Goal: Information Seeking & Learning: Learn about a topic

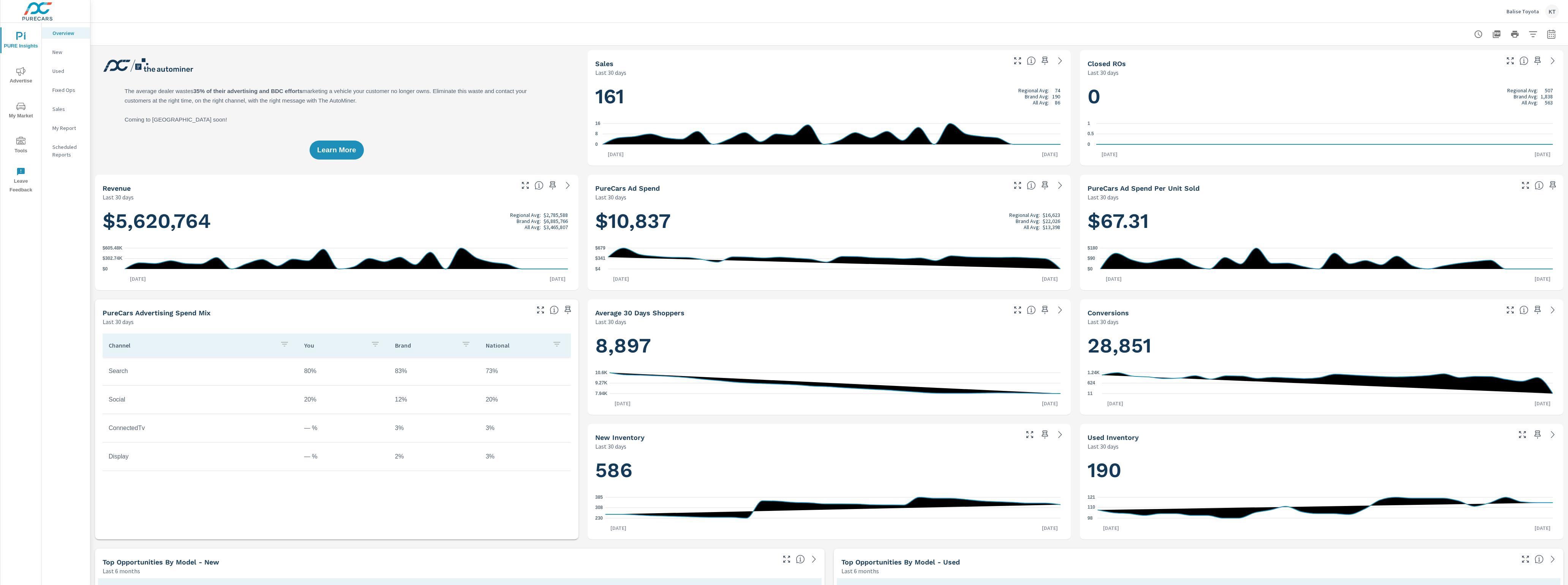
click at [24, 111] on span "My Market" at bounding box center [21, 111] width 37 height 19
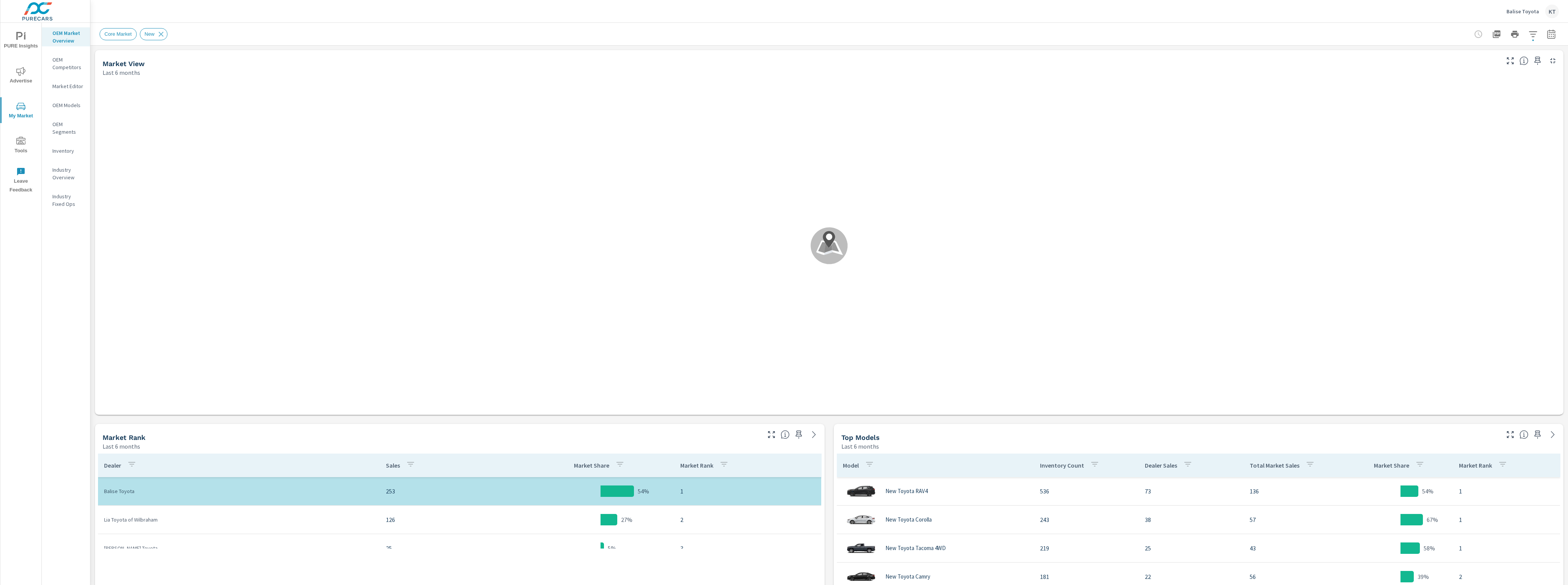
scroll to position [85, 0]
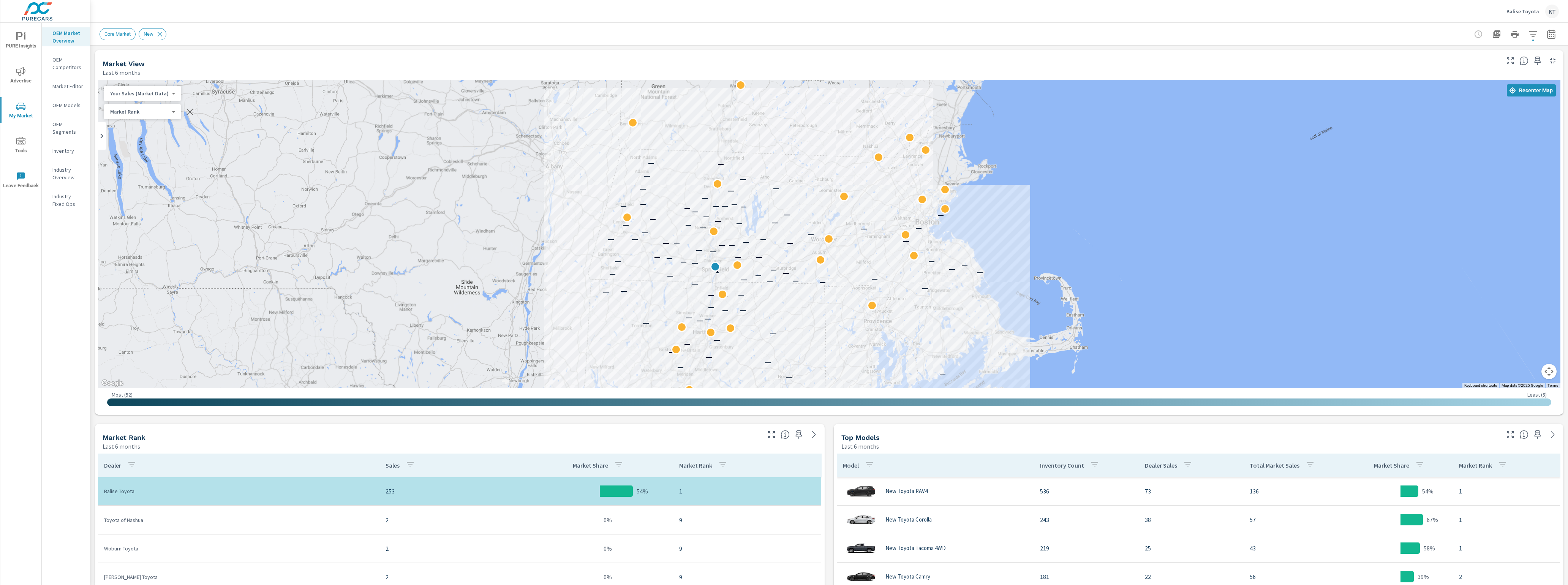
scroll to position [28, 0]
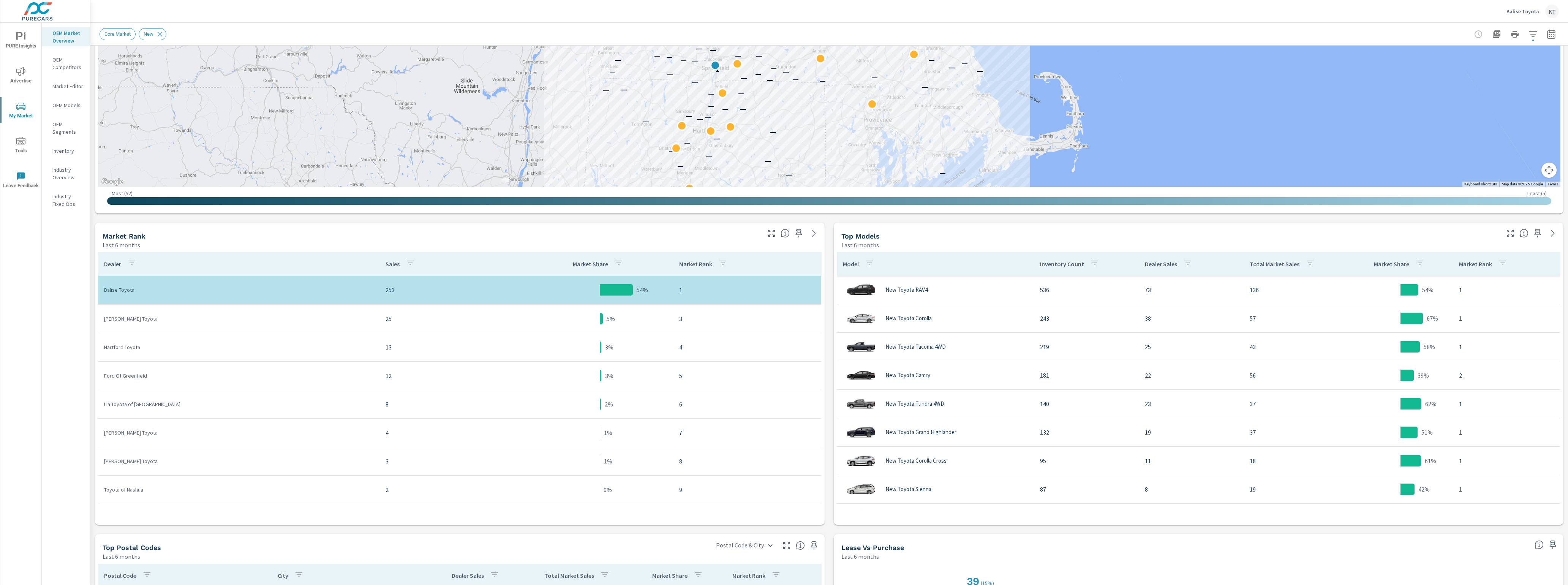
scroll to position [231, 0]
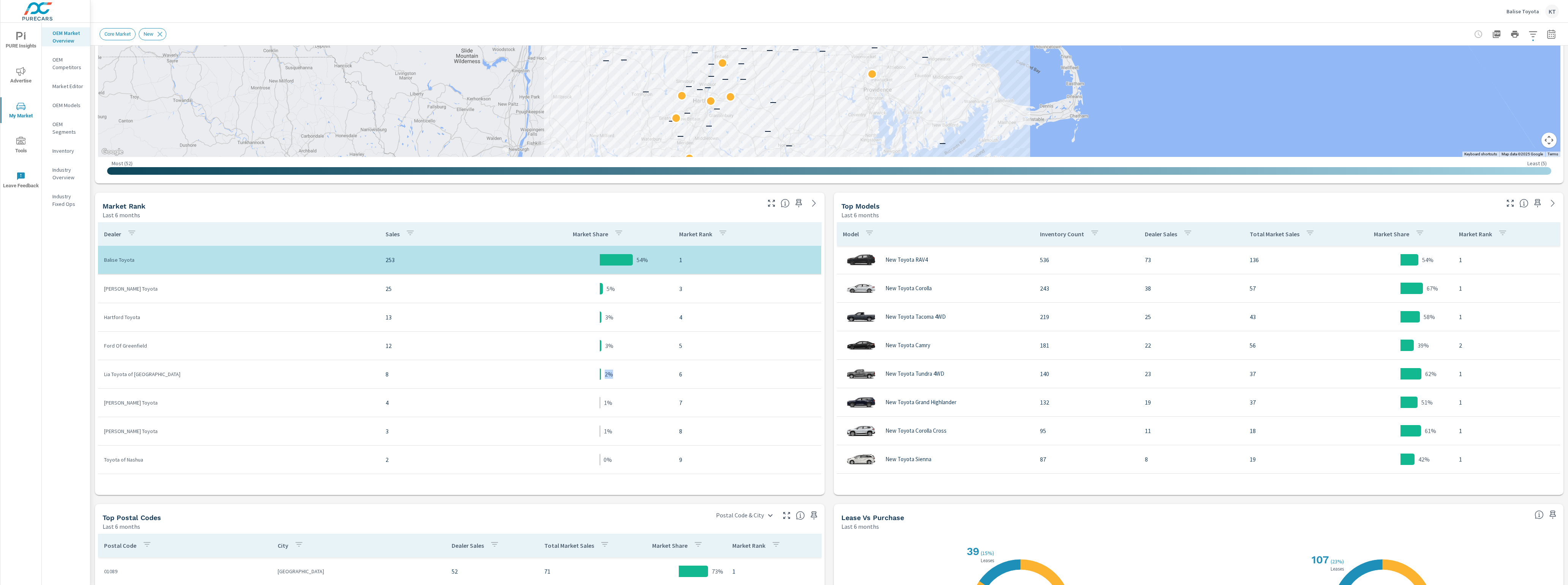
click at [518, 379] on tr "Lia Toyota of Northampton 8 2% 6" at bounding box center [460, 374] width 723 height 29
click at [527, 254] on td "54%" at bounding box center [600, 260] width 147 height 12
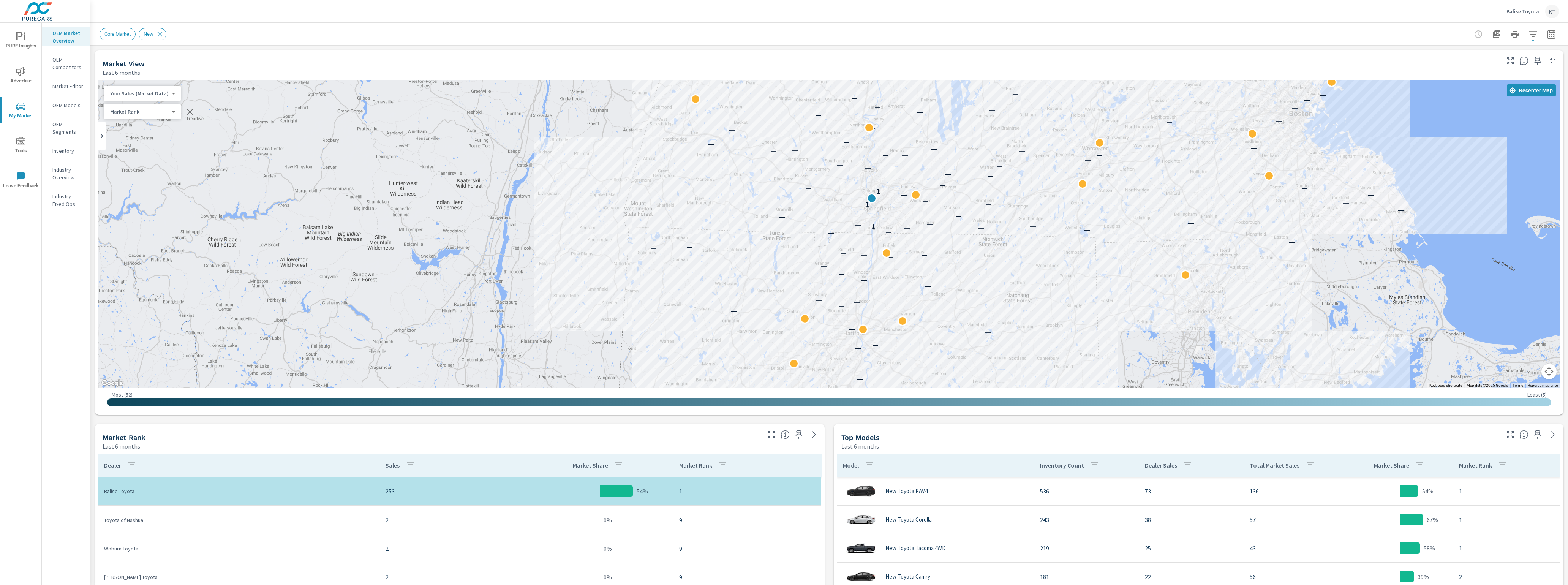
click at [118, 32] on span "Core Market" at bounding box center [117, 33] width 35 height 5
click at [1528, 35] on icon "button" at bounding box center [1533, 34] width 9 height 9
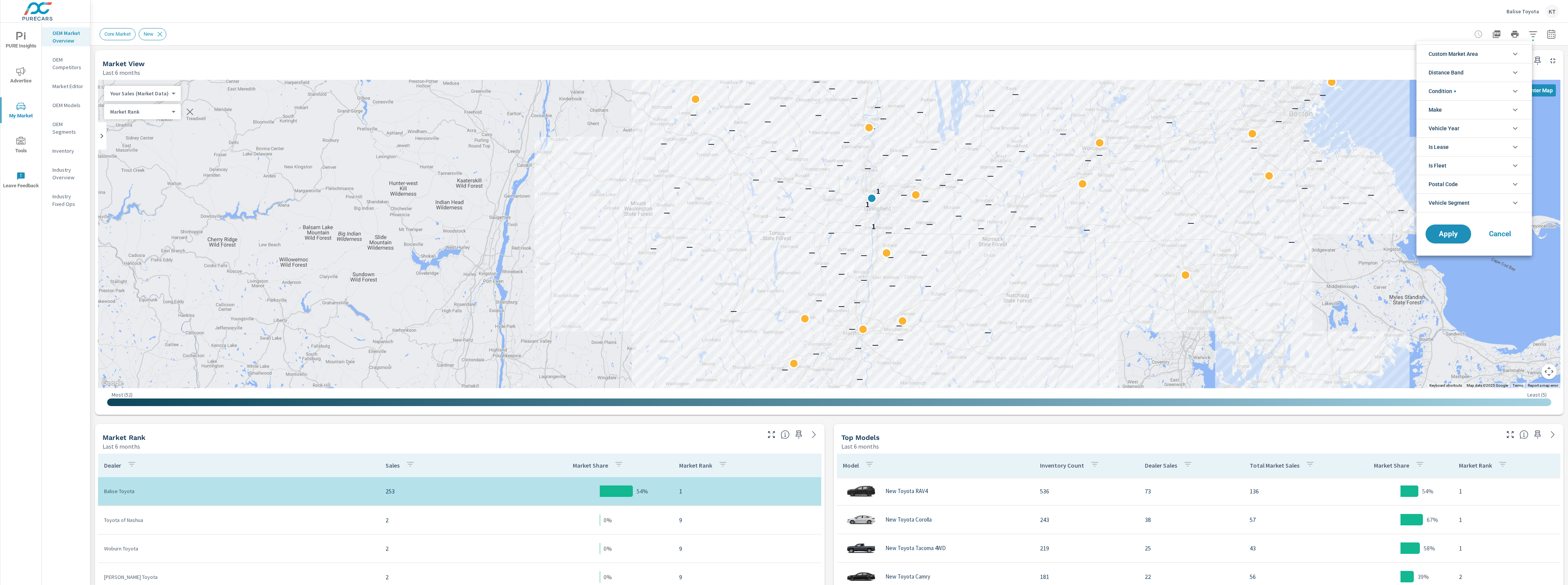
click at [1469, 91] on li "Condition" at bounding box center [1474, 91] width 116 height 19
click at [1515, 90] on icon "filter options" at bounding box center [1515, 91] width 4 height 2
click at [1514, 55] on icon "filter options" at bounding box center [1515, 54] width 9 height 9
click at [1432, 71] on input "filter options" at bounding box center [1433, 72] width 16 height 16
click at [1444, 287] on span "Apply" at bounding box center [1448, 285] width 31 height 7
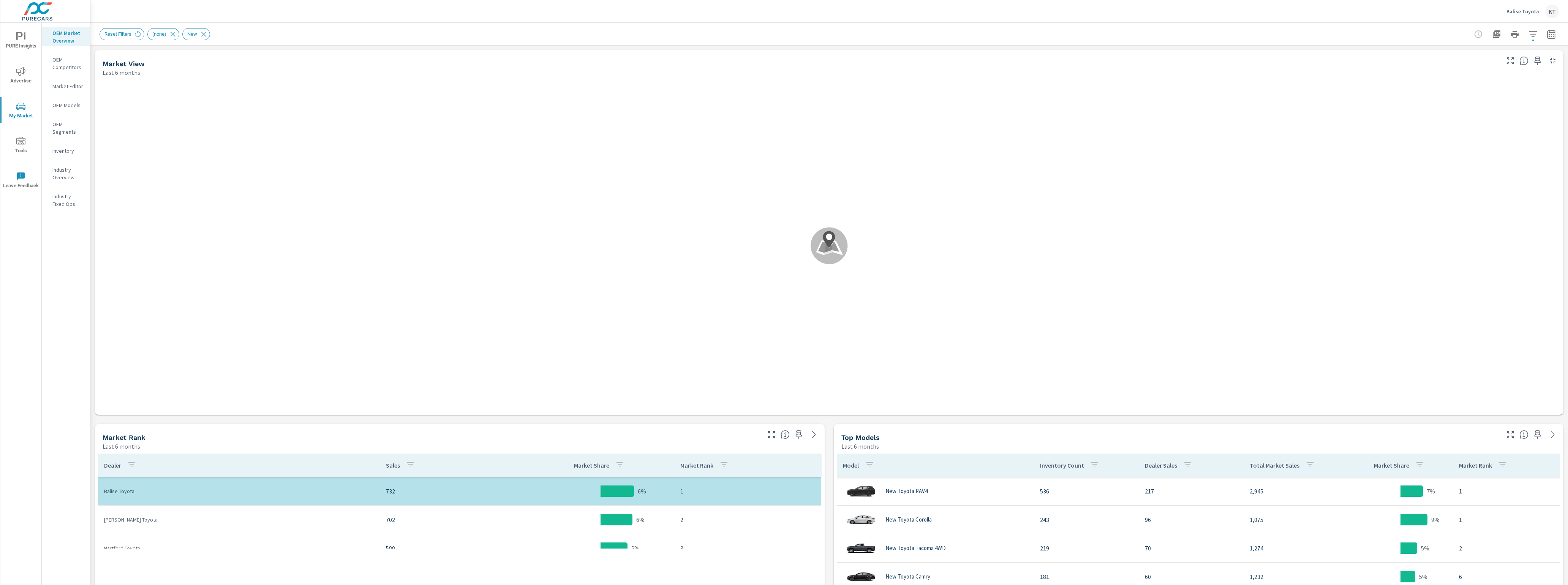
scroll to position [170, 0]
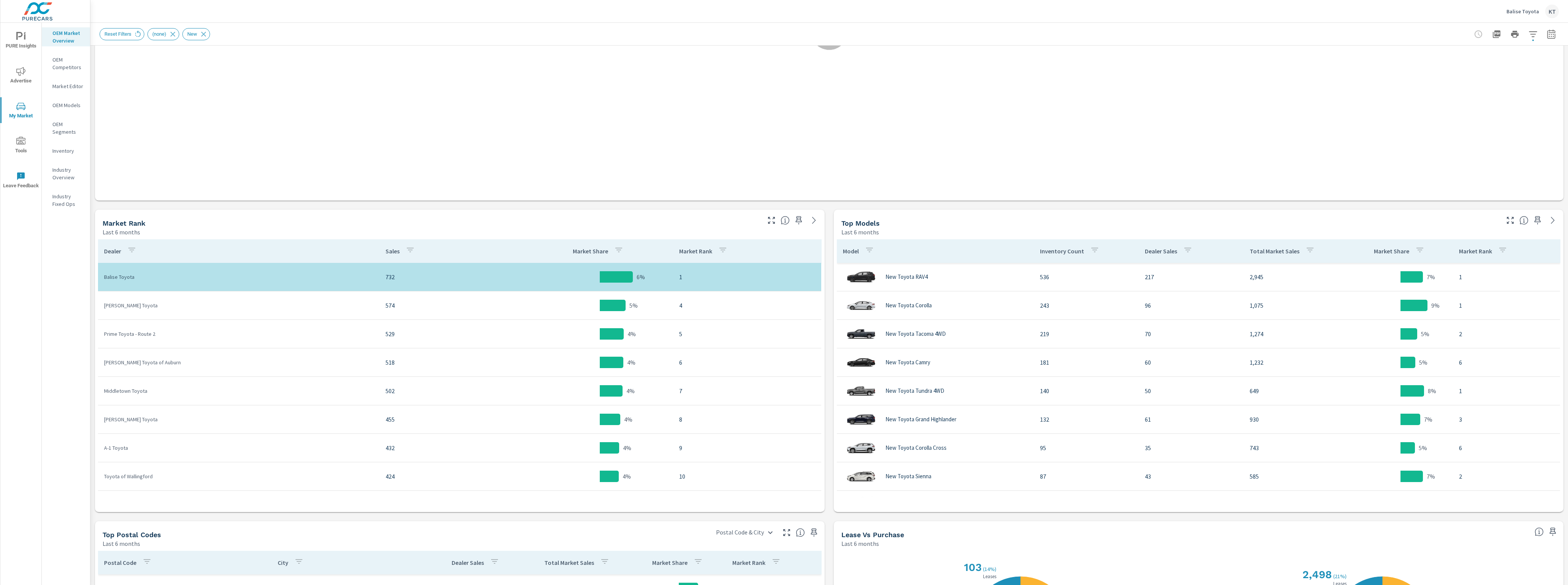
scroll to position [218, 0]
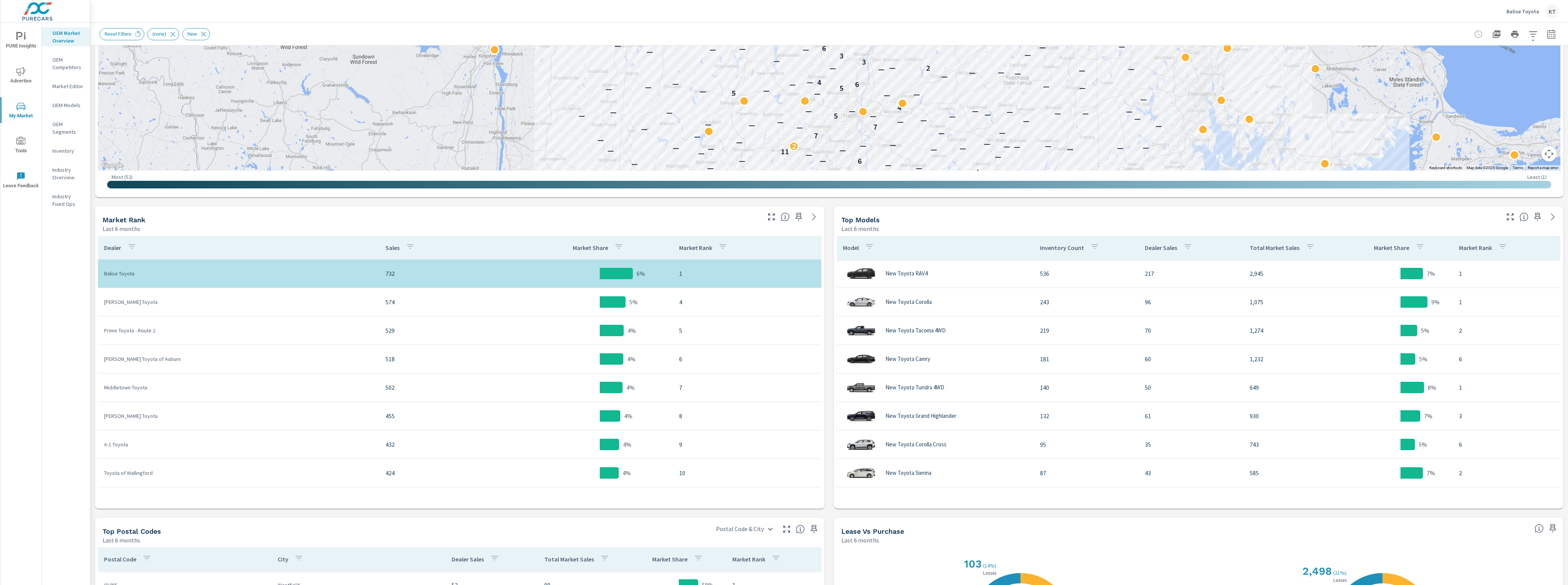
scroll to position [27, 0]
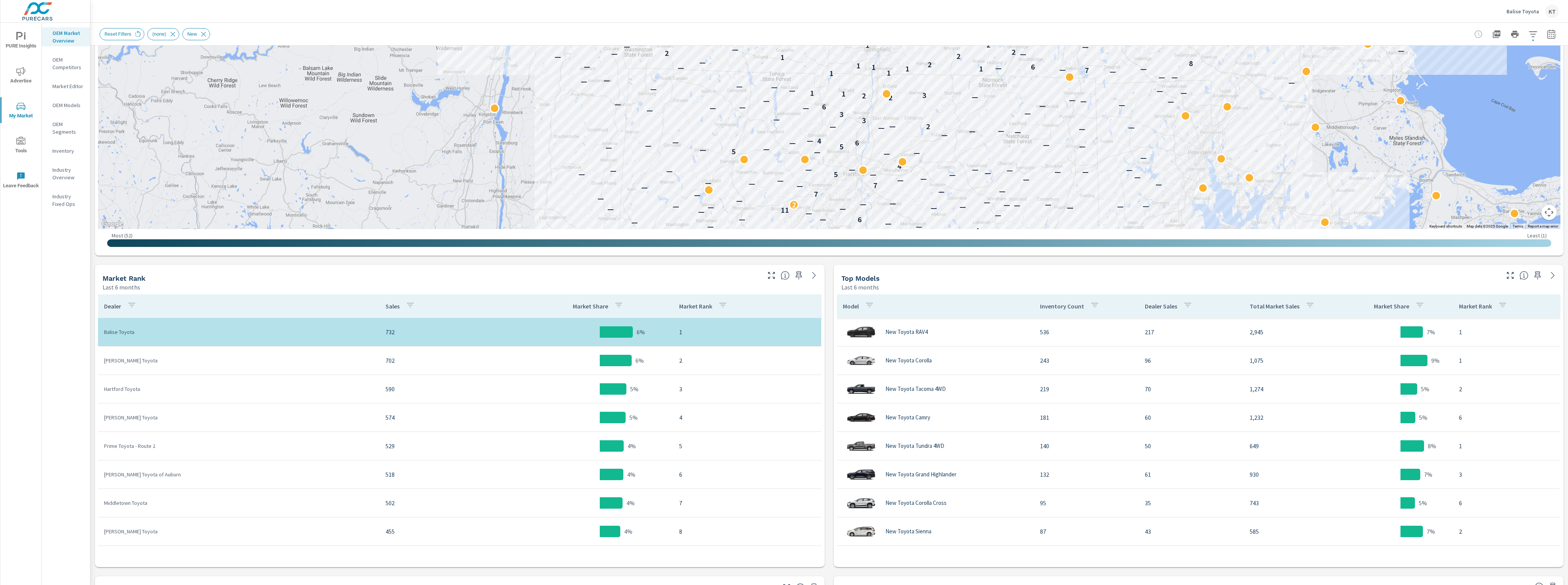
scroll to position [182, 0]
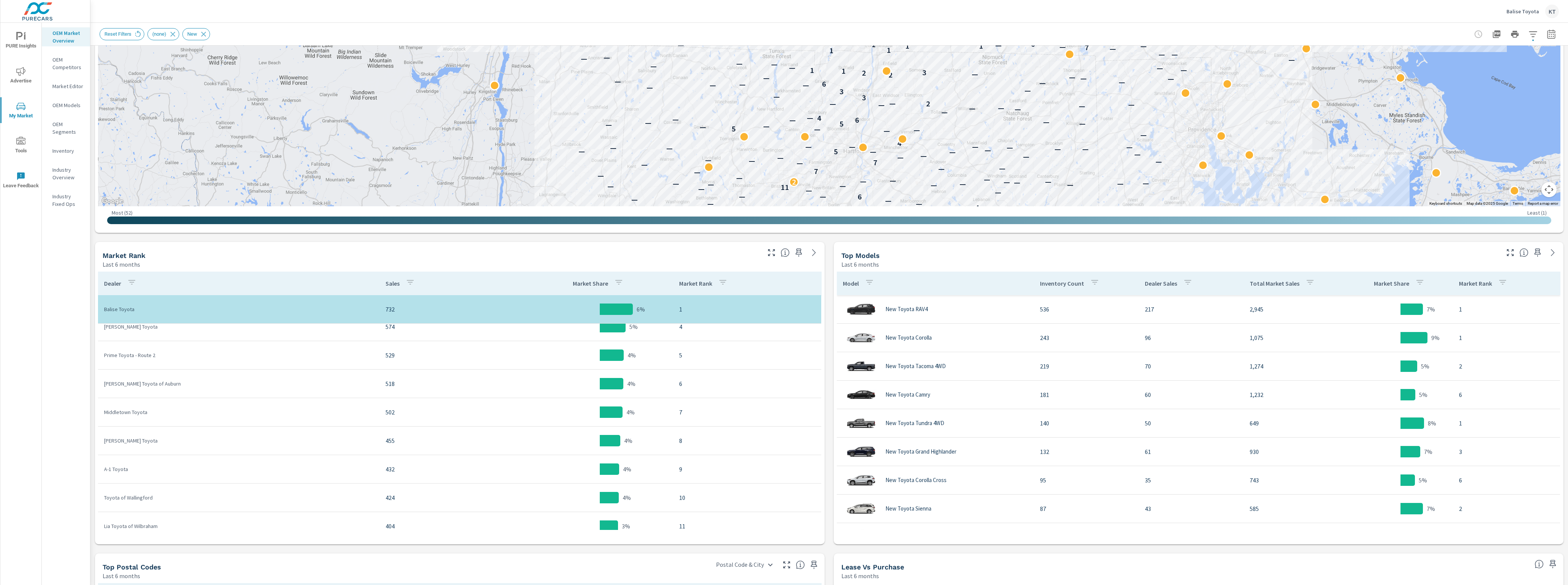
scroll to position [91, 0]
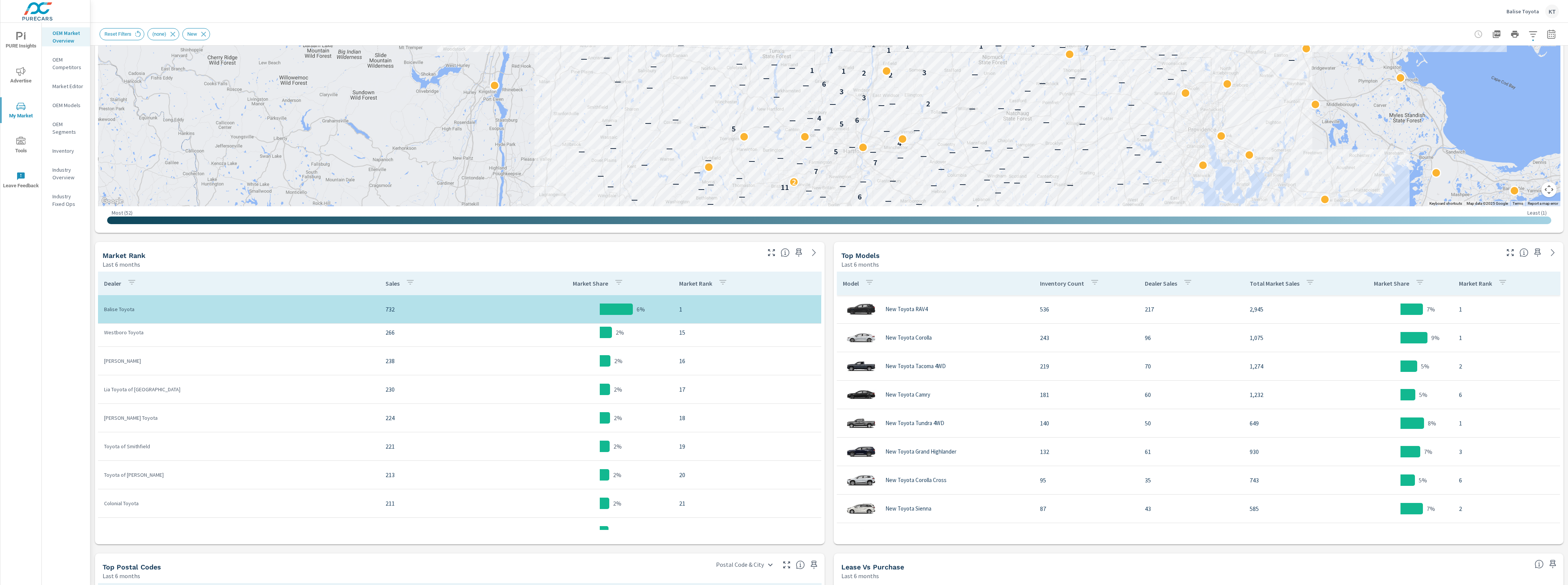
scroll to position [387, 0]
